Goal: Use online tool/utility: Utilize a website feature to perform a specific function

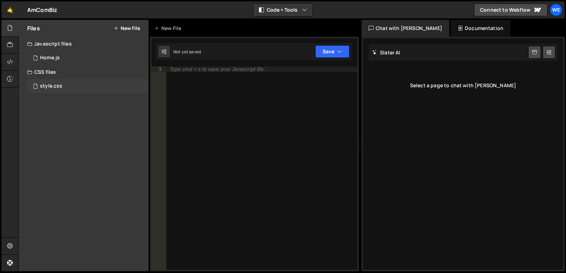
click at [87, 86] on div "style.css 0" at bounding box center [87, 86] width 121 height 14
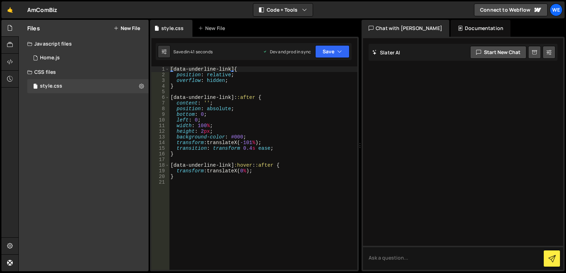
scroll to position [14, 0]
click at [515, 8] on link "Connect to Webflow" at bounding box center [511, 10] width 74 height 13
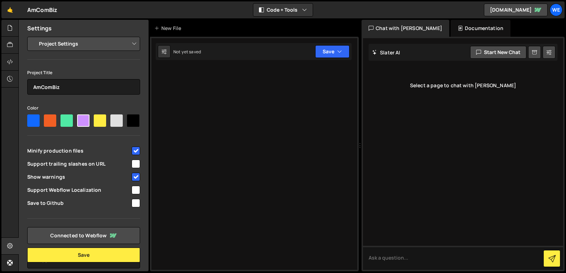
select select "68daf96a550f966c1b6b426d"
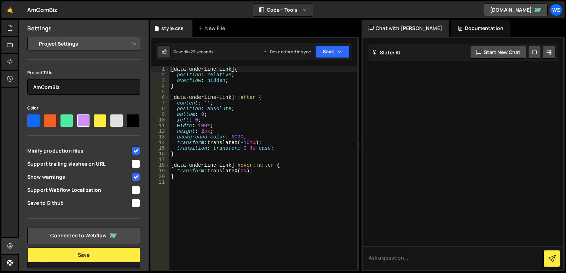
click at [304, 54] on div "Dev and prod in sync" at bounding box center [287, 52] width 48 height 6
click at [282, 51] on div "Dev and prod in sync" at bounding box center [287, 52] width 48 height 6
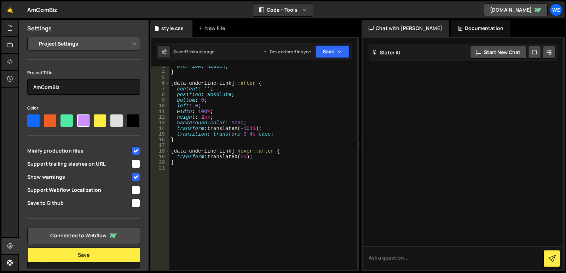
scroll to position [14, 0]
